Goal: Transaction & Acquisition: Purchase product/service

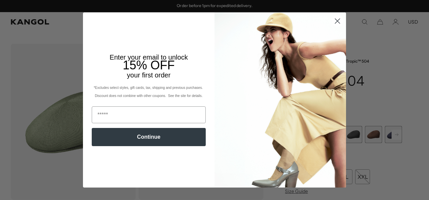
click at [338, 20] on circle "Close dialog" at bounding box center [337, 21] width 11 height 11
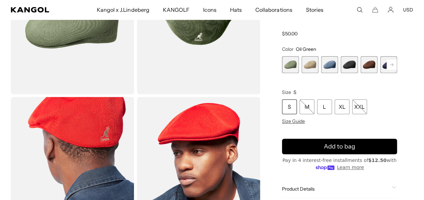
scroll to position [101, 0]
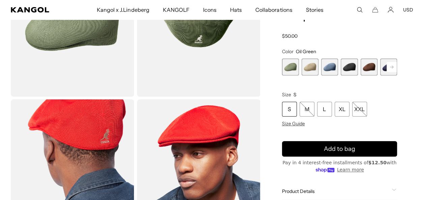
click at [348, 70] on span "4 of 9" at bounding box center [348, 67] width 17 height 17
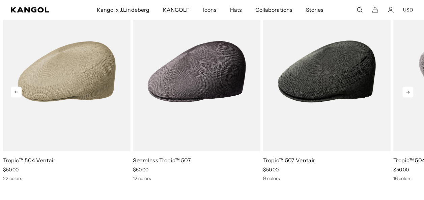
scroll to position [0, 139]
click at [407, 92] on icon at bounding box center [407, 92] width 3 height 3
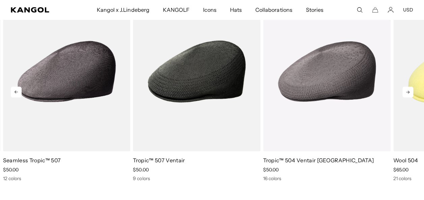
scroll to position [0, 0]
click at [407, 92] on icon at bounding box center [407, 92] width 3 height 3
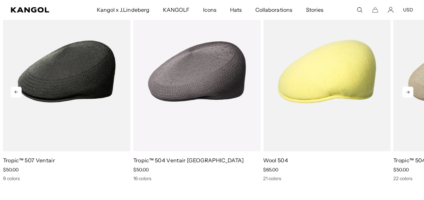
click at [407, 92] on icon at bounding box center [407, 92] width 3 height 3
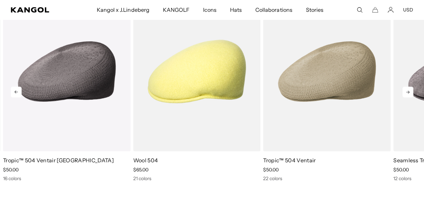
click at [407, 92] on icon at bounding box center [407, 92] width 3 height 3
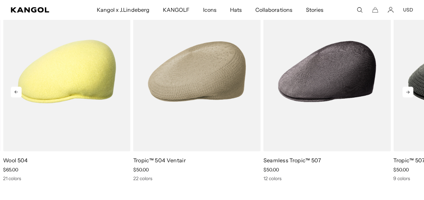
scroll to position [0, 139]
click at [407, 92] on icon at bounding box center [407, 92] width 3 height 3
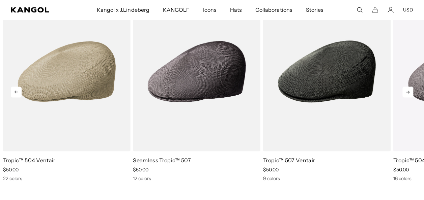
click at [407, 92] on icon at bounding box center [407, 92] width 3 height 3
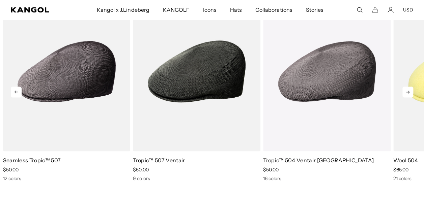
click at [407, 92] on icon at bounding box center [407, 92] width 3 height 3
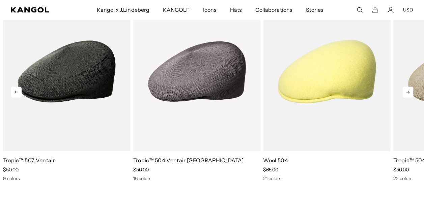
scroll to position [0, 0]
click at [407, 92] on icon at bounding box center [407, 92] width 3 height 3
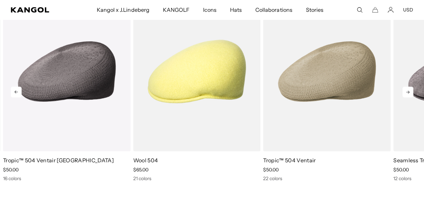
click at [407, 92] on icon at bounding box center [407, 92] width 3 height 3
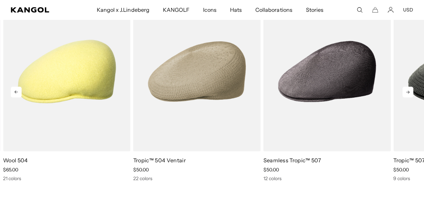
scroll to position [0, 139]
click at [407, 92] on icon at bounding box center [407, 92] width 3 height 3
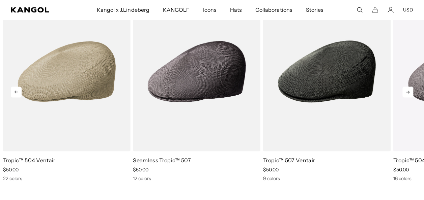
click at [407, 92] on icon at bounding box center [407, 92] width 3 height 3
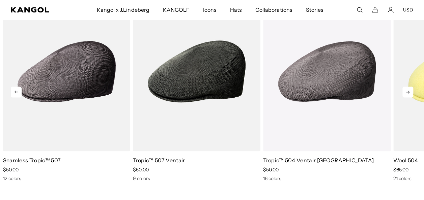
scroll to position [0, 0]
click at [13, 91] on icon at bounding box center [16, 92] width 11 height 11
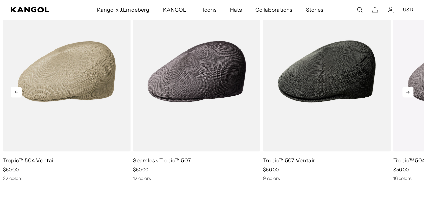
click at [13, 91] on icon at bounding box center [16, 92] width 11 height 11
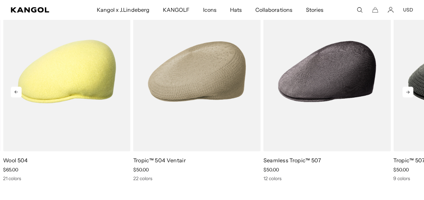
scroll to position [0, 139]
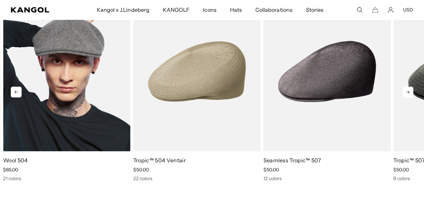
click at [37, 89] on img "5 of 5" at bounding box center [66, 72] width 127 height 160
